Goal: Information Seeking & Learning: Find specific fact

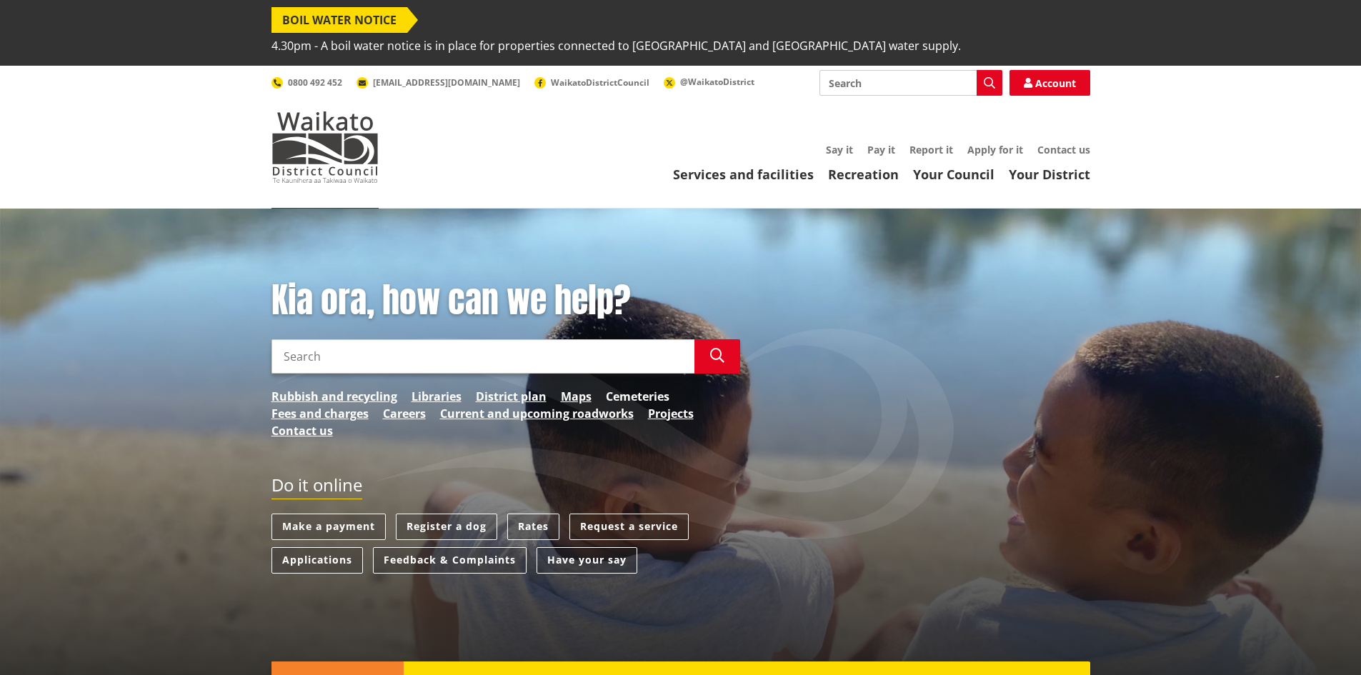
click at [631, 388] on link "Cemeteries" at bounding box center [638, 396] width 64 height 17
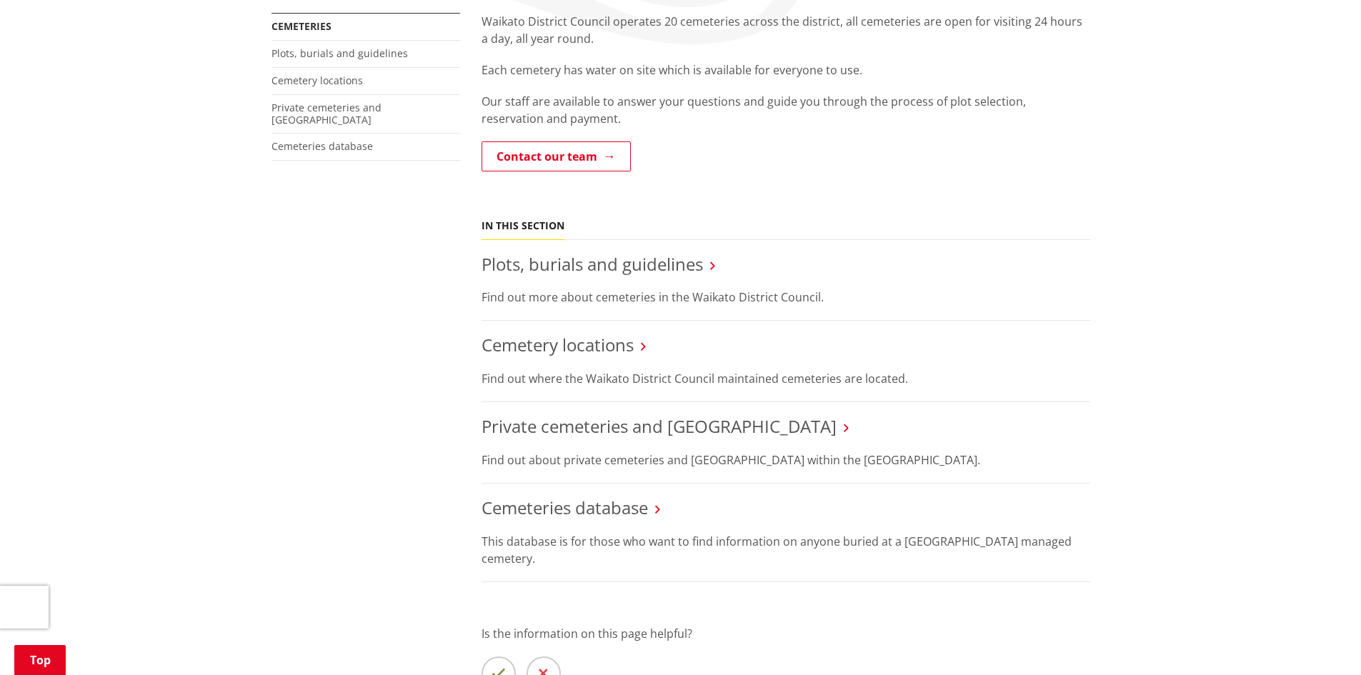
scroll to position [357, 0]
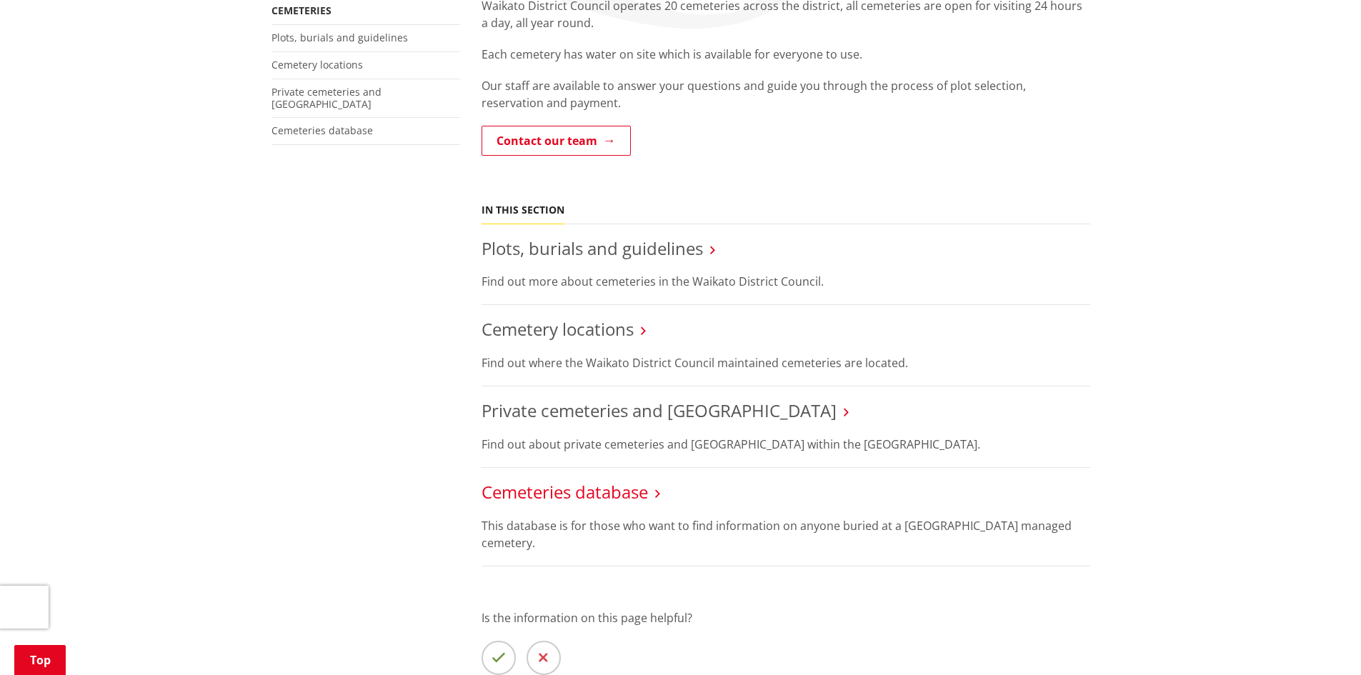
click at [594, 480] on link "Cemeteries database" at bounding box center [564, 492] width 166 height 24
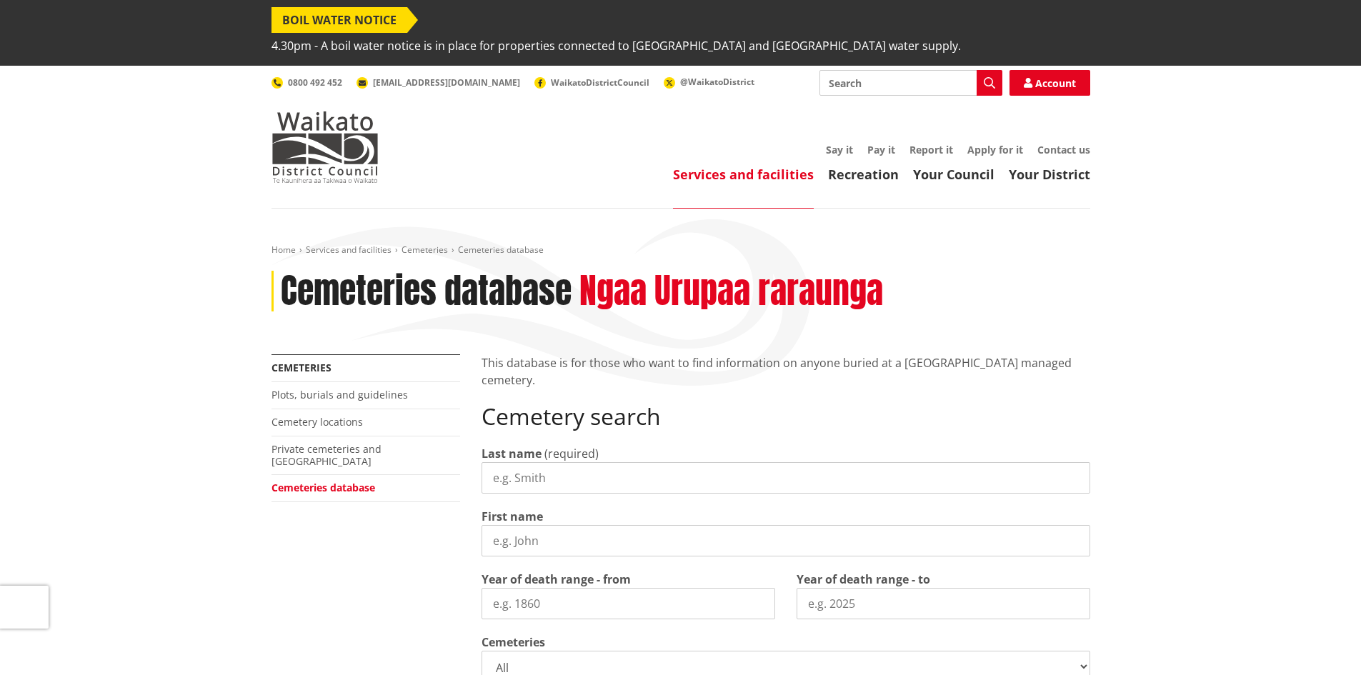
click at [541, 462] on input "Last name" at bounding box center [785, 477] width 609 height 31
type input "Chappell"
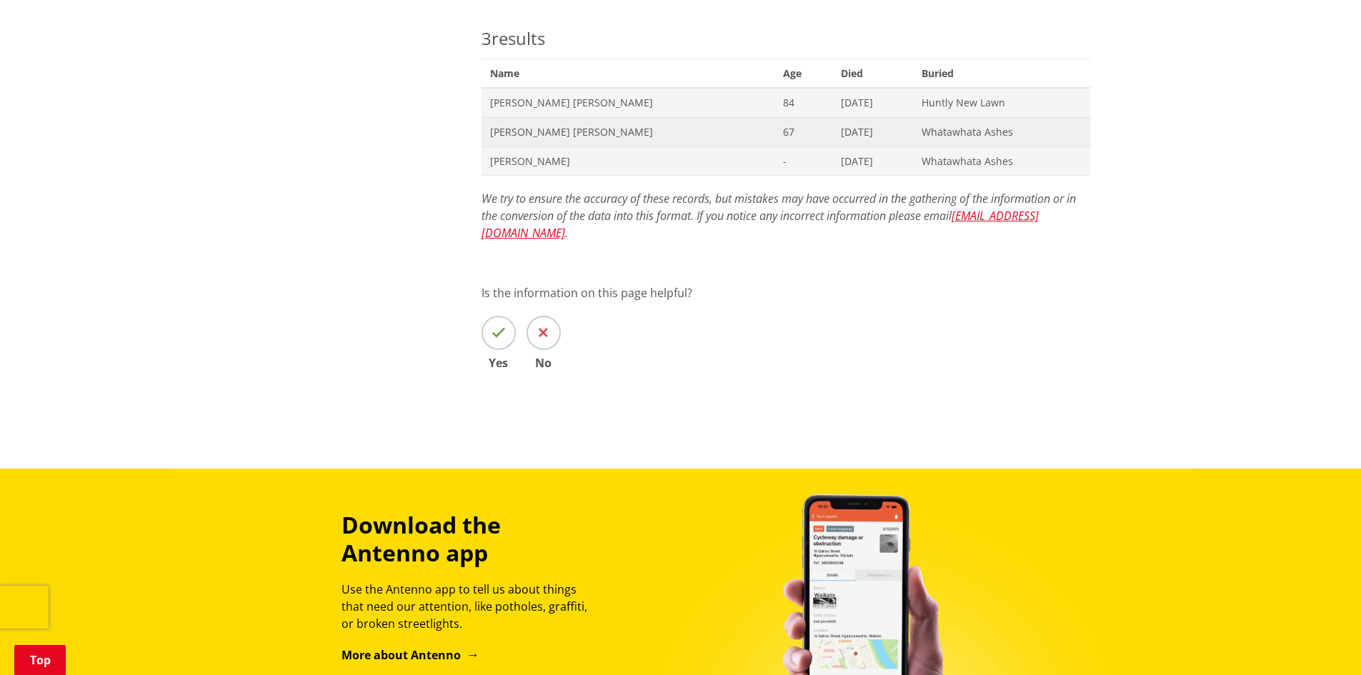
click at [563, 125] on span "Geraldine Ann Monica Chappell" at bounding box center [628, 132] width 276 height 14
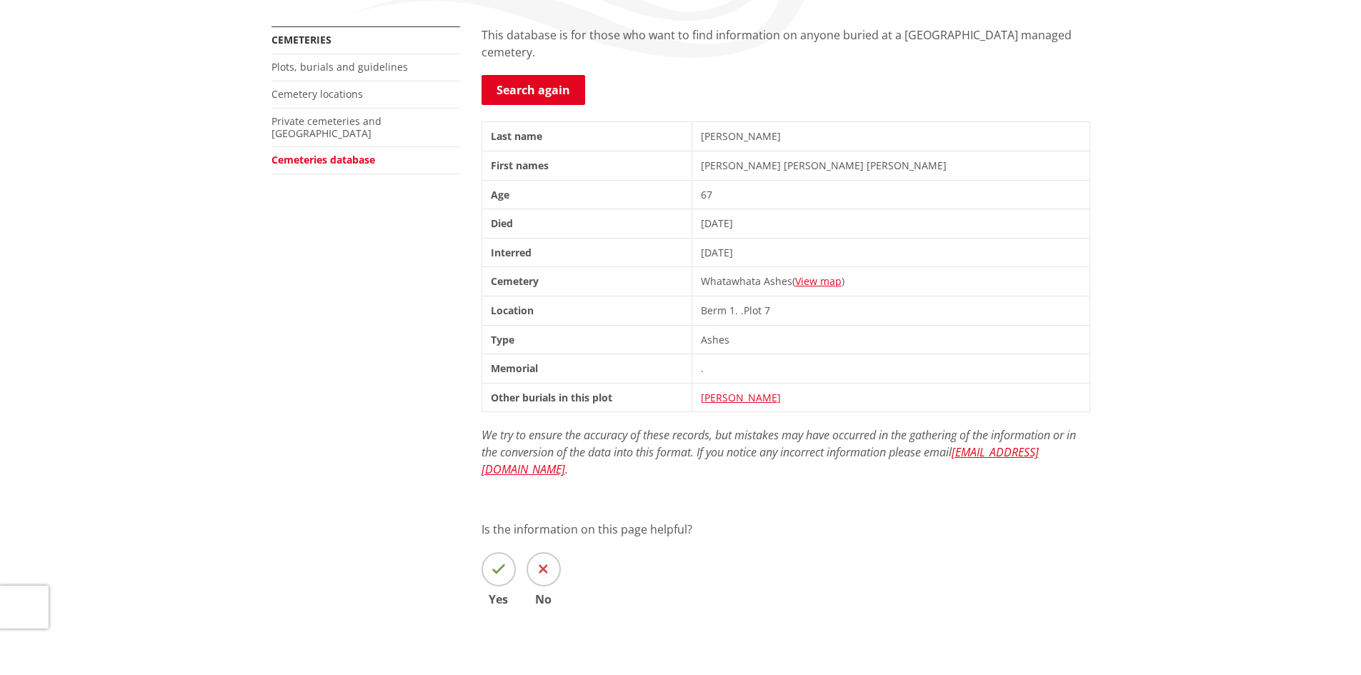
scroll to position [71, 0]
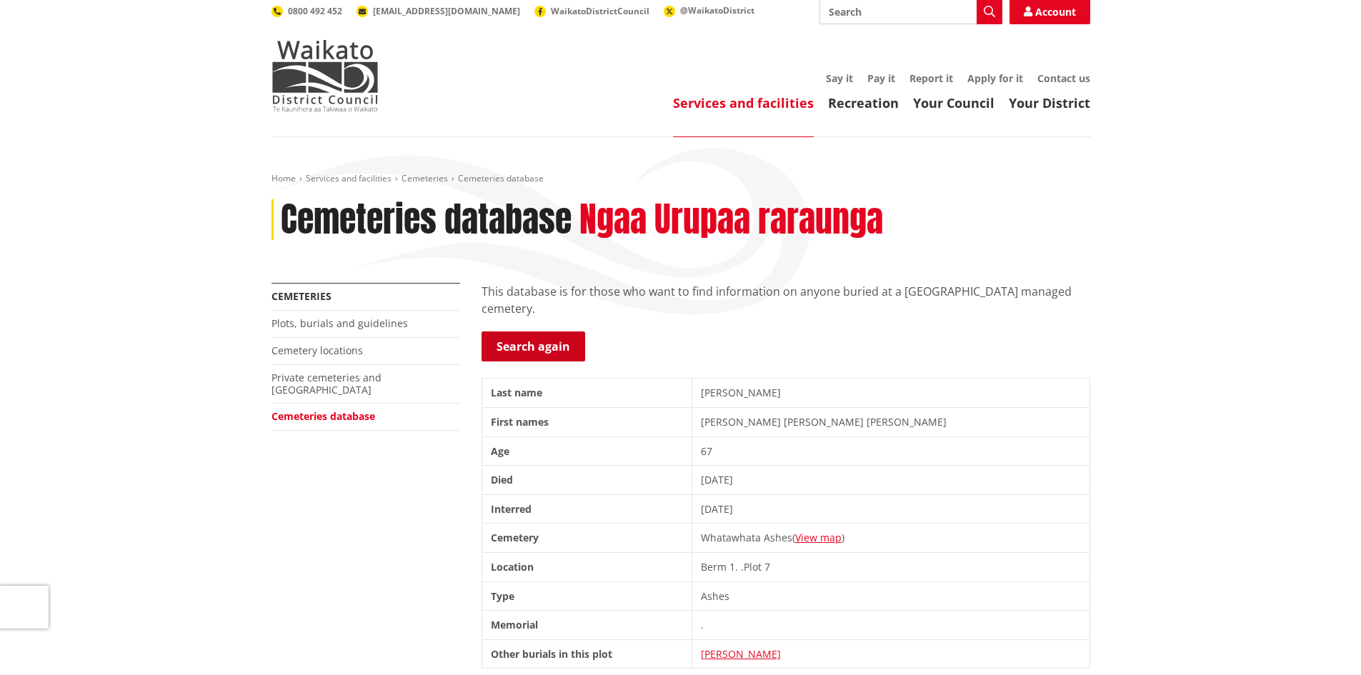
click at [530, 331] on link "Search again" at bounding box center [533, 346] width 104 height 30
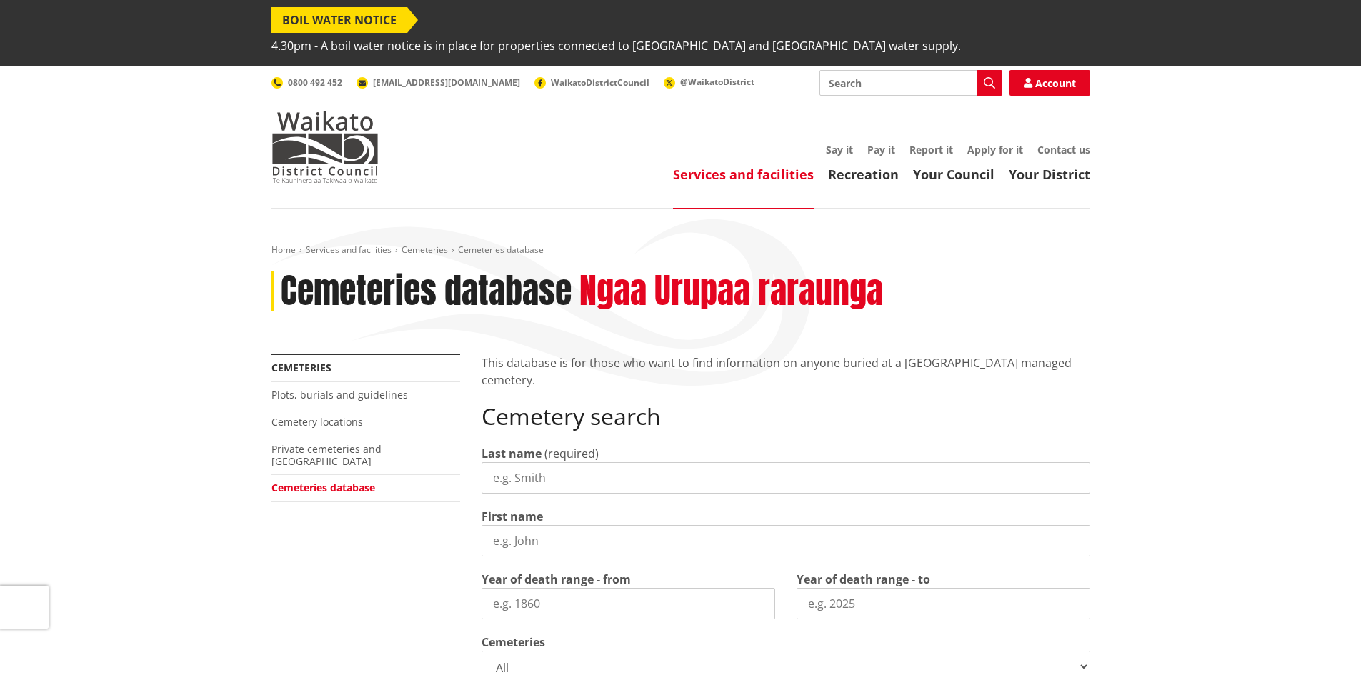
click at [579, 462] on input "Last name" at bounding box center [785, 477] width 609 height 31
type input "[PERSON_NAME]"
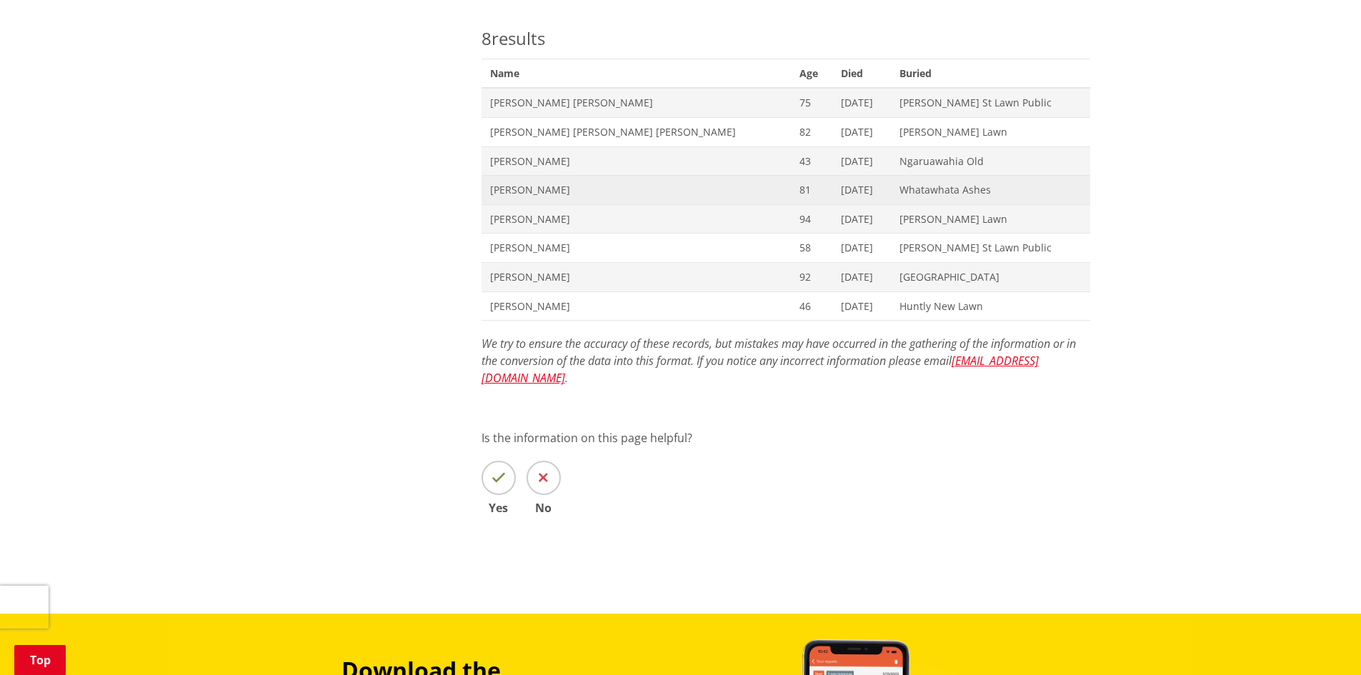
click at [574, 176] on span "Name Elizabeth Lloyd Barton" at bounding box center [635, 190] width 309 height 29
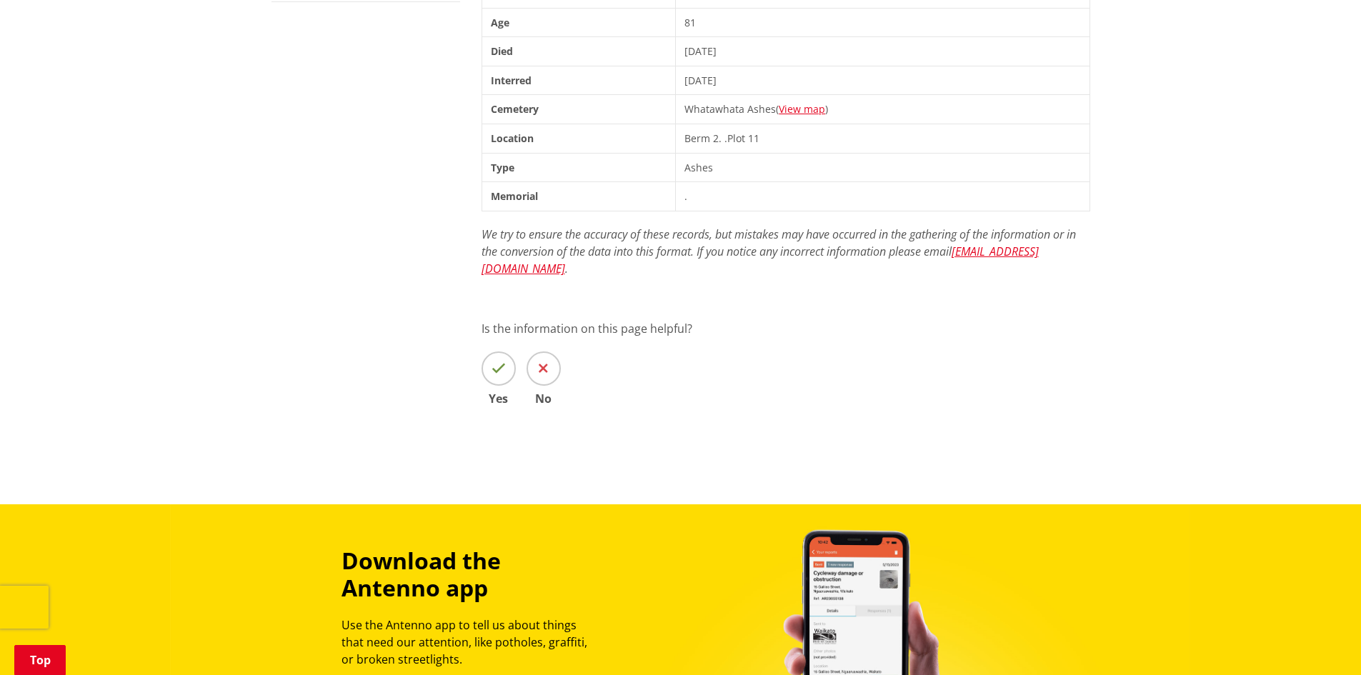
scroll to position [143, 0]
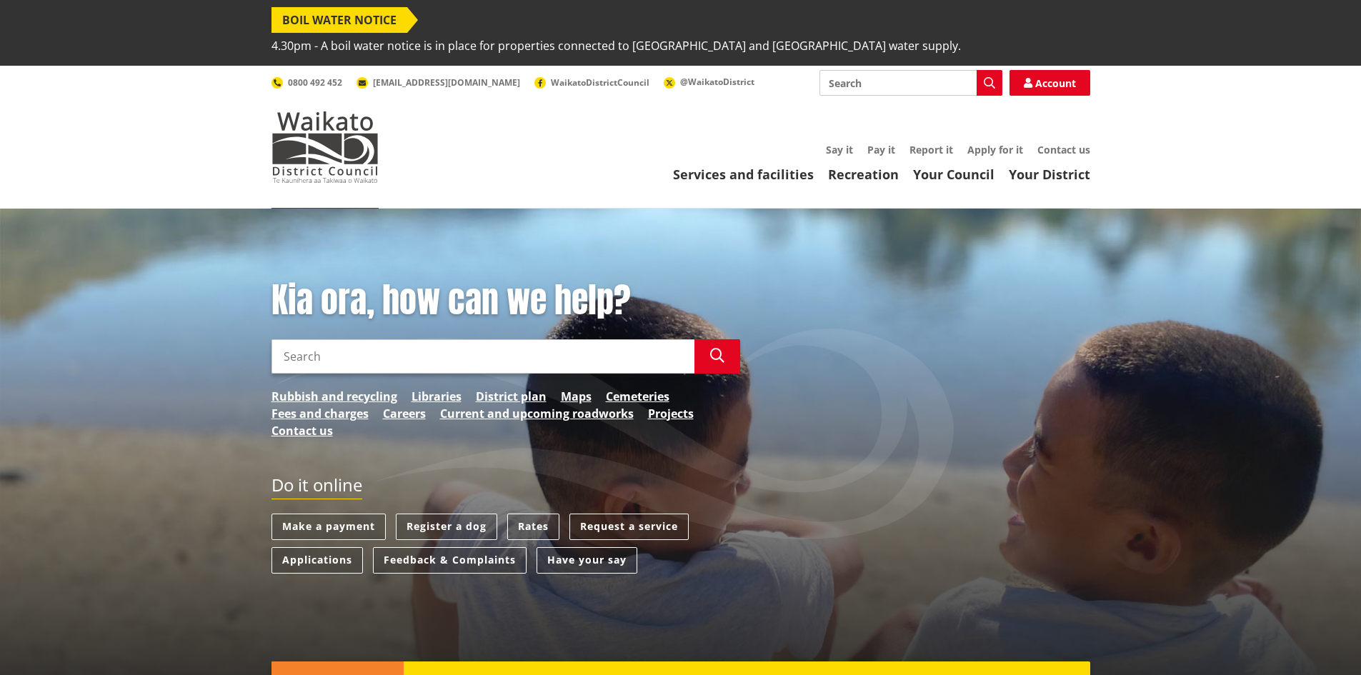
click at [884, 70] on input "Search" at bounding box center [910, 83] width 183 height 26
click at [538, 514] on link "Rates" at bounding box center [533, 527] width 52 height 26
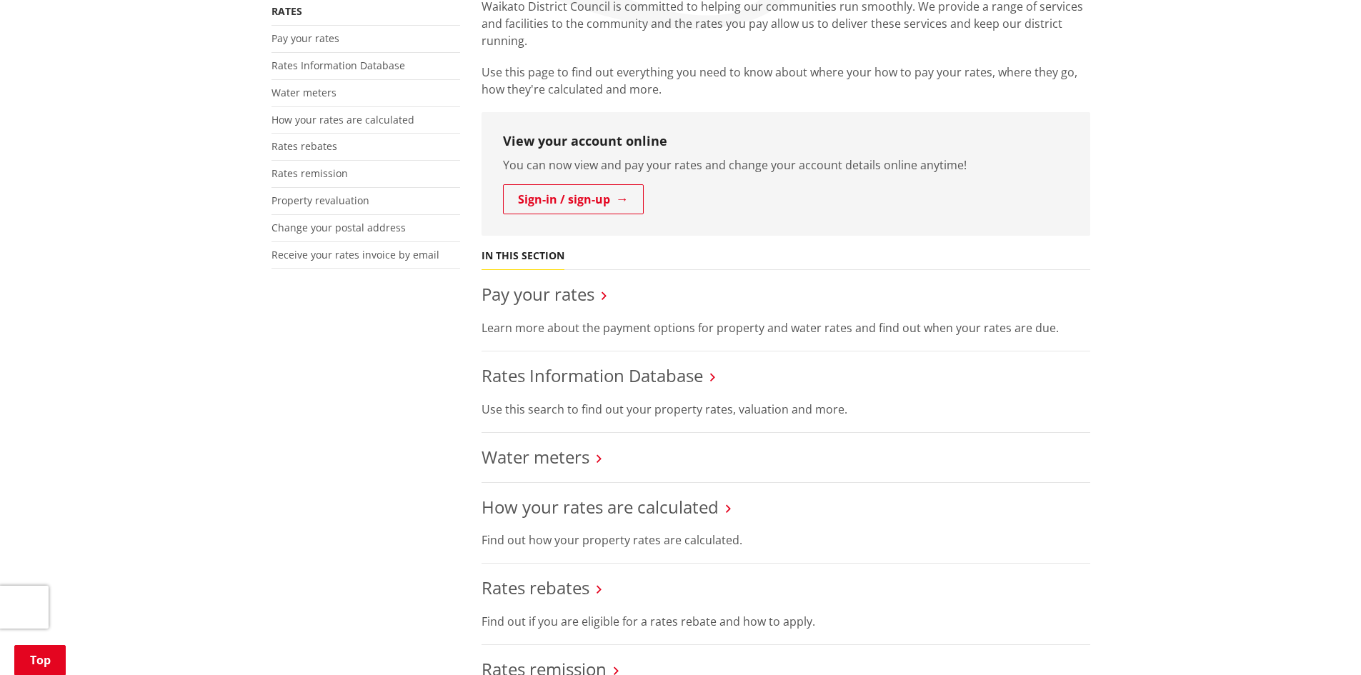
scroll to position [357, 0]
click at [629, 363] on link "Rates Information Database" at bounding box center [591, 375] width 221 height 24
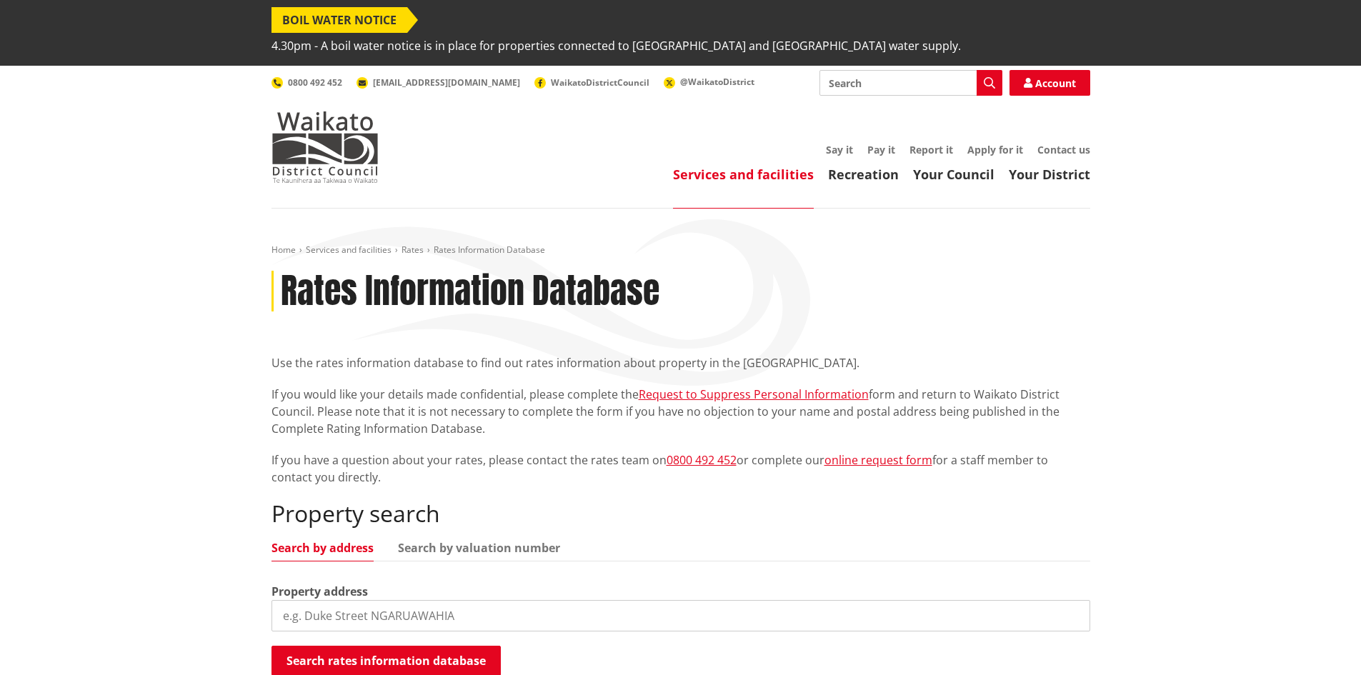
click at [366, 600] on input "search" at bounding box center [680, 615] width 819 height 31
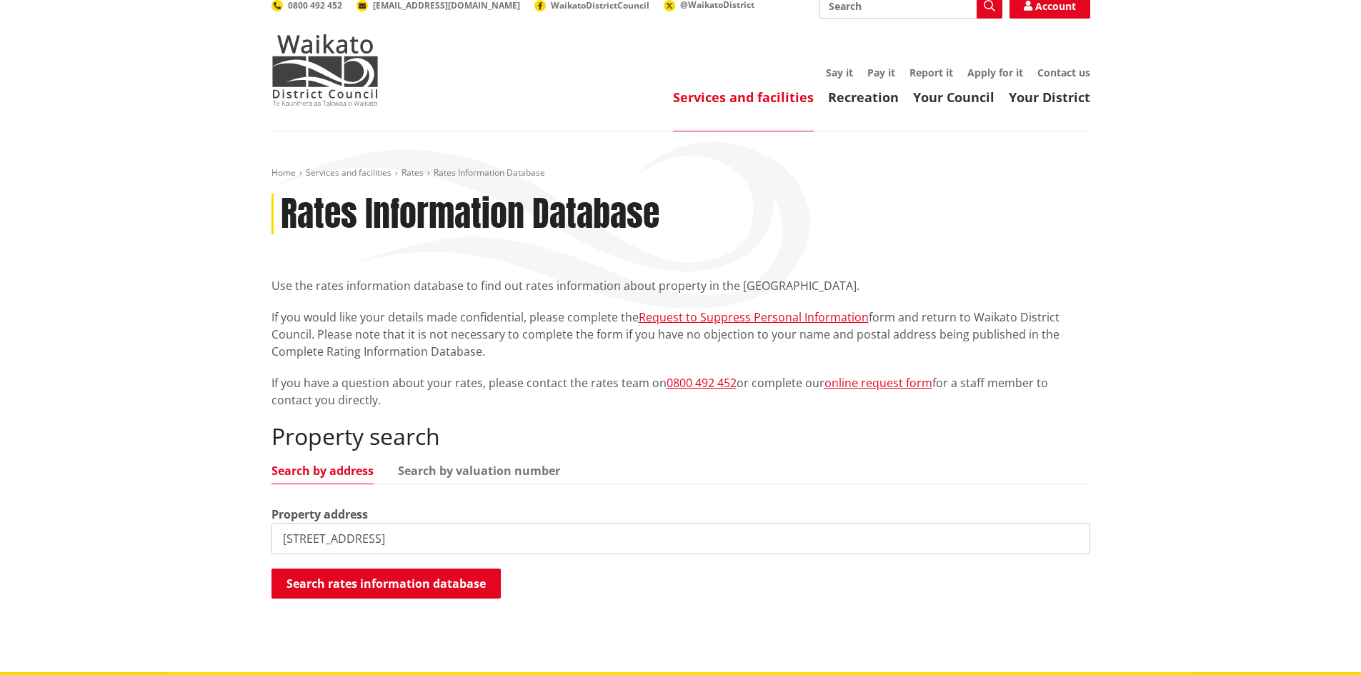
scroll to position [214, 0]
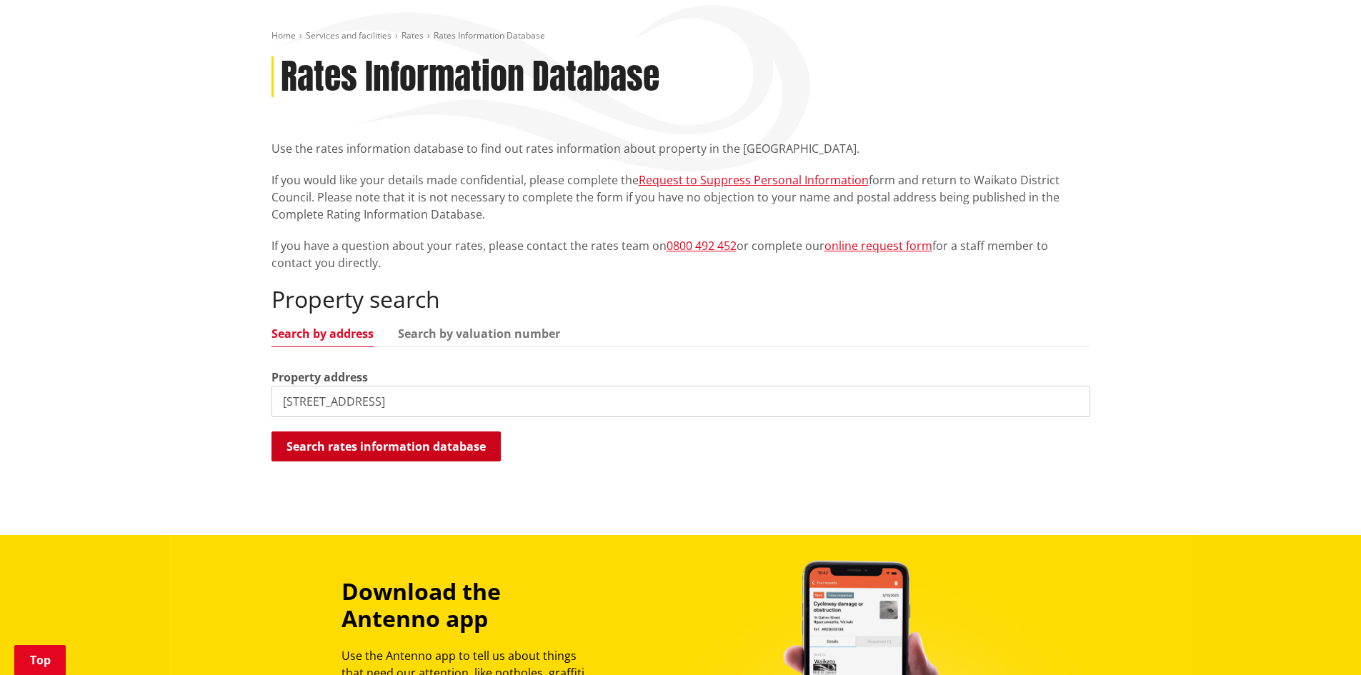
click at [416, 431] on button "Search rates information database" at bounding box center [385, 446] width 229 height 30
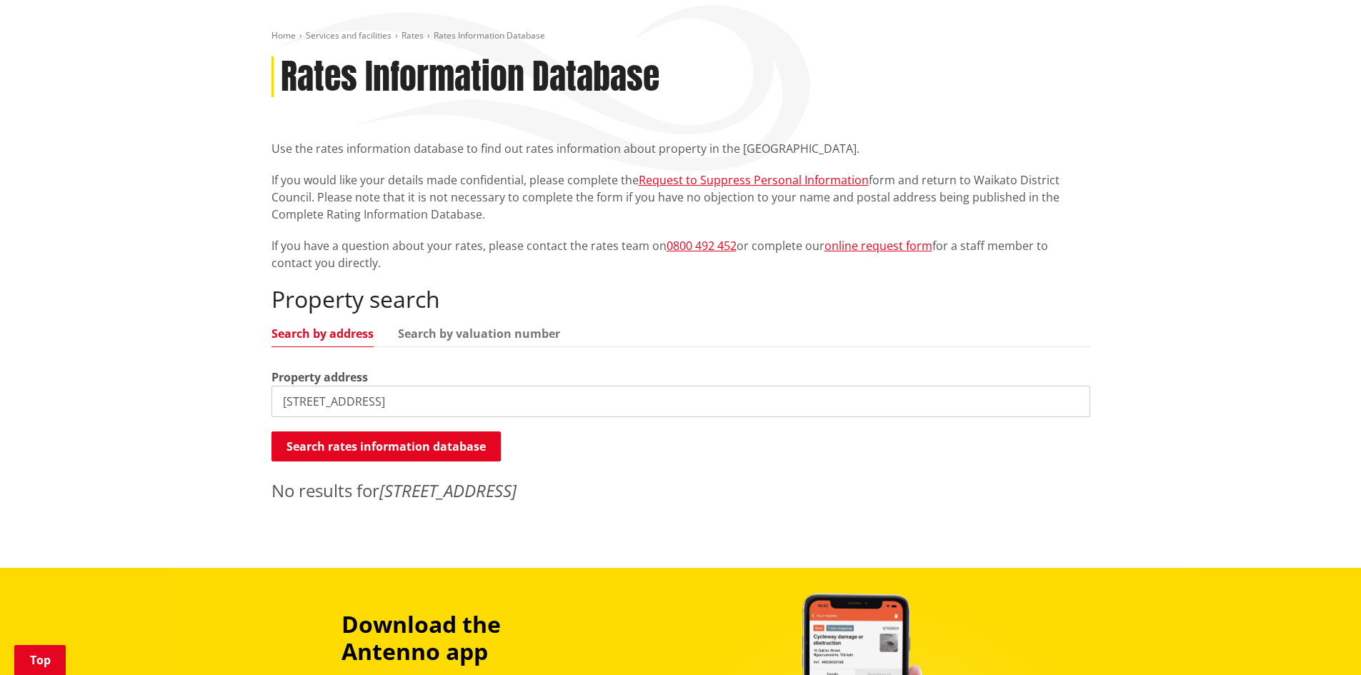
click at [414, 386] on input "1 Park Road Horotiu" at bounding box center [680, 401] width 819 height 31
type input "1 Park Road"
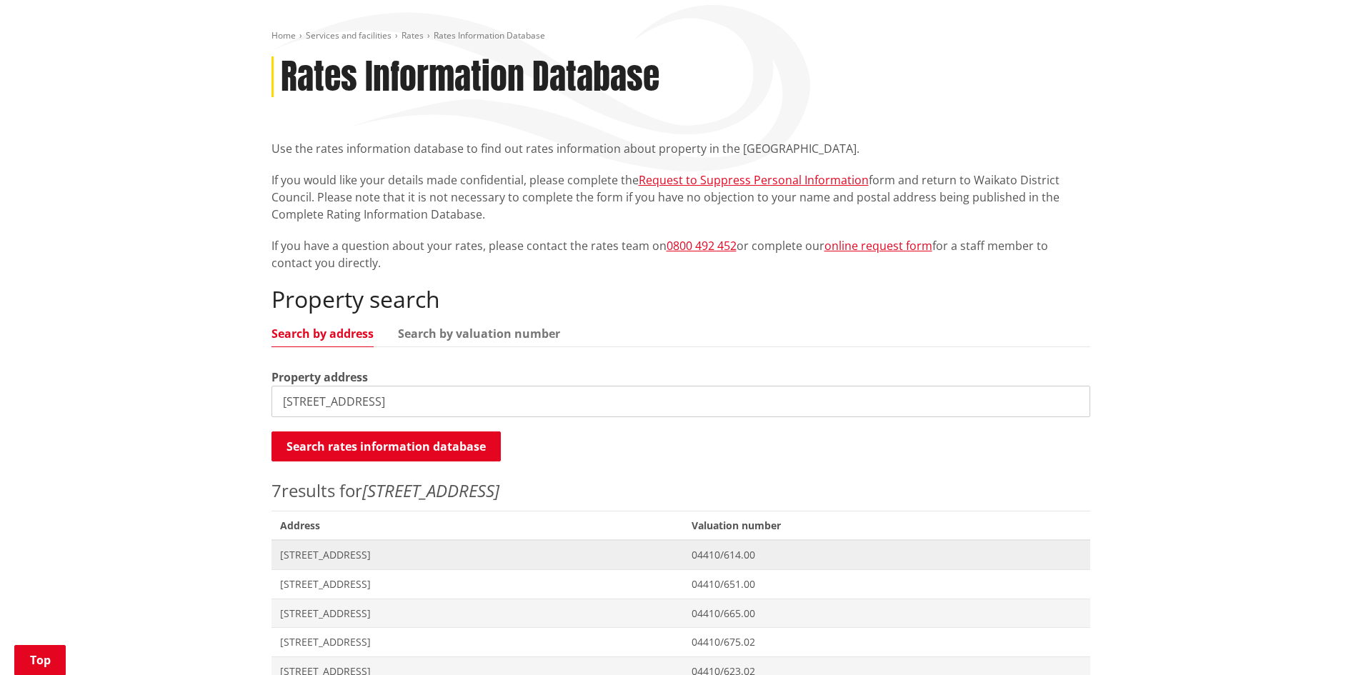
click at [355, 548] on span "[STREET_ADDRESS]" at bounding box center [477, 555] width 395 height 14
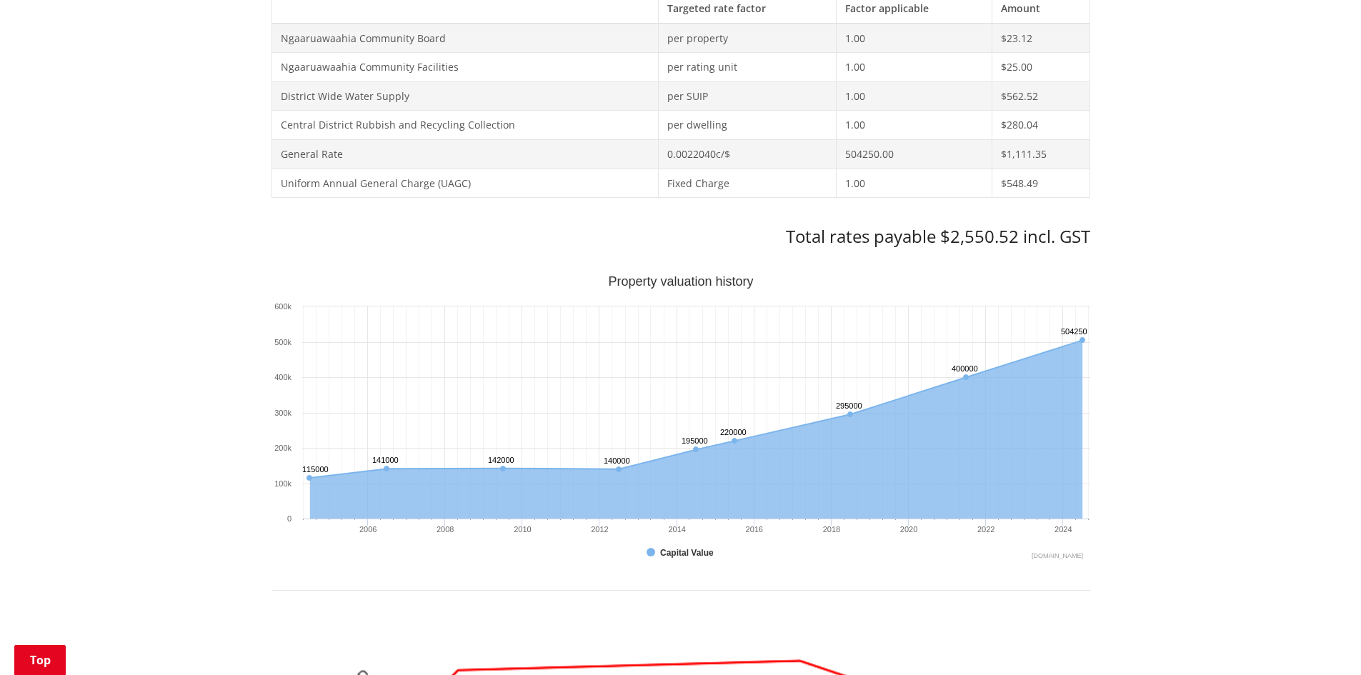
scroll to position [429, 0]
